Goal: Task Accomplishment & Management: Complete application form

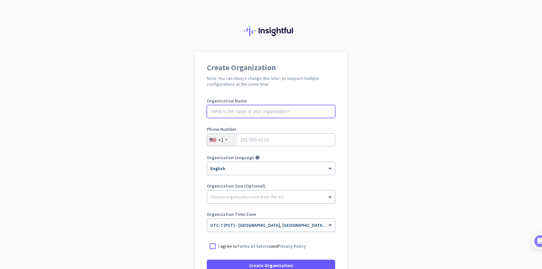
click at [290, 113] on input "text" at bounding box center [271, 111] width 128 height 13
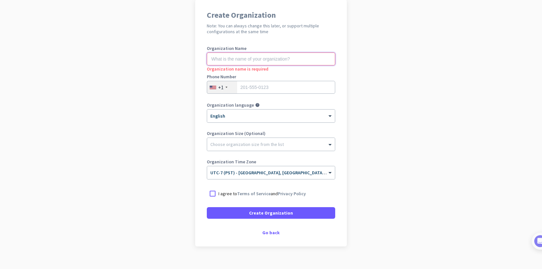
scroll to position [62, 0]
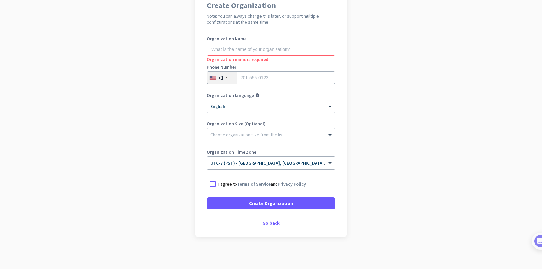
click at [268, 220] on div "Create Organization Note: You can always change this later, or support multiple…" at bounding box center [270, 113] width 151 height 247
click at [269, 222] on div "Go back" at bounding box center [271, 223] width 128 height 5
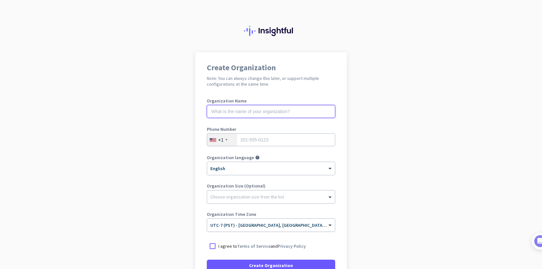
click at [267, 107] on input "text" at bounding box center [271, 111] width 128 height 13
click at [259, 31] on img at bounding box center [271, 31] width 54 height 10
